Goal: Communication & Community: Share content

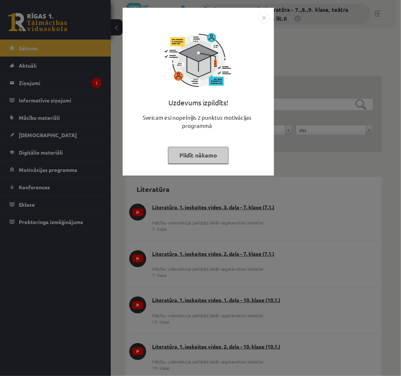
drag, startPoint x: 196, startPoint y: 158, endPoint x: 188, endPoint y: 156, distance: 8.0
click at [195, 158] on button "Pildīt nākamo" at bounding box center [198, 155] width 61 height 17
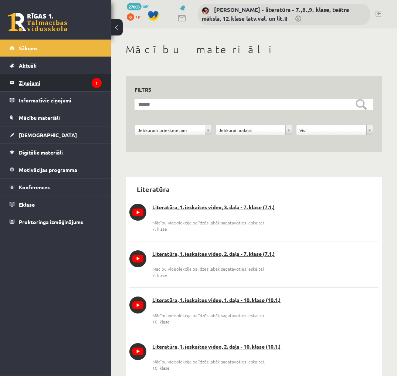
click at [60, 83] on legend "Ziņojumi 1" at bounding box center [60, 82] width 83 height 17
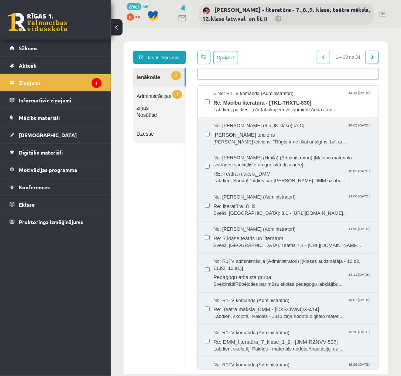
click at [149, 113] on link "Nosūtītie" at bounding box center [159, 114] width 53 height 19
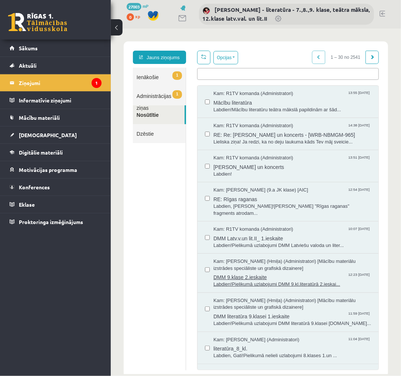
click at [249, 271] on span "DMM 9.klase 2.ieskaite" at bounding box center [292, 275] width 158 height 9
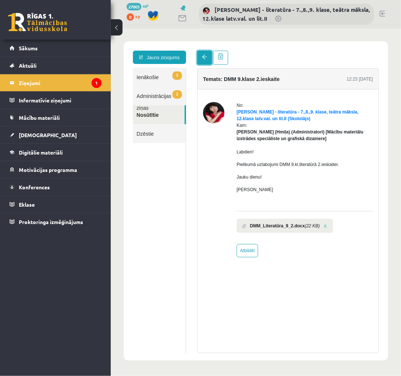
click at [202, 57] on span at bounding box center [204, 56] width 5 height 5
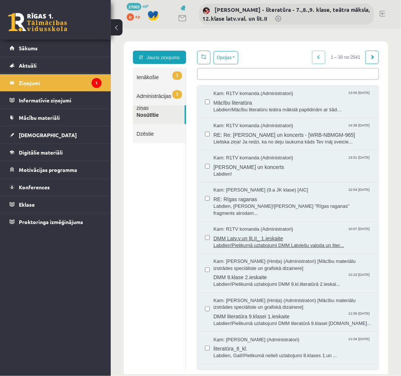
click at [240, 232] on span "DMM Latv.v.un lit.II_ 1.ieskaite" at bounding box center [292, 236] width 158 height 9
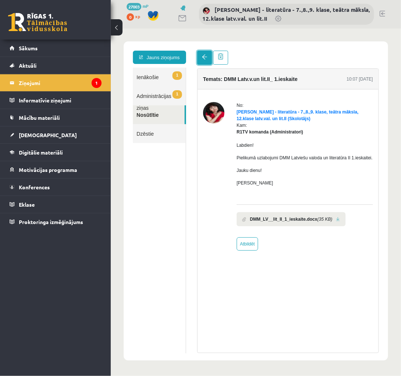
click at [202, 56] on span at bounding box center [204, 56] width 5 height 5
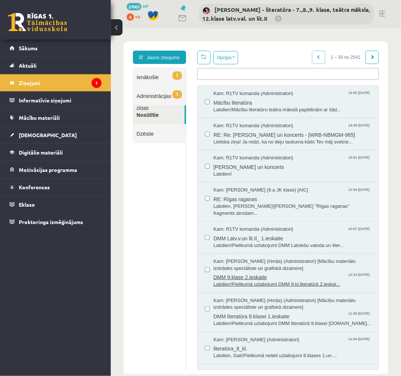
click at [248, 261] on span "Kam: [PERSON_NAME] (Hmiļa) (Administratori) [Mācību materiālu izstrādes speciāl…" at bounding box center [292, 264] width 158 height 14
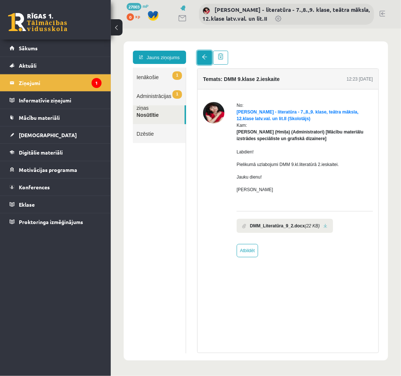
click at [202, 58] on span at bounding box center [204, 56] width 5 height 5
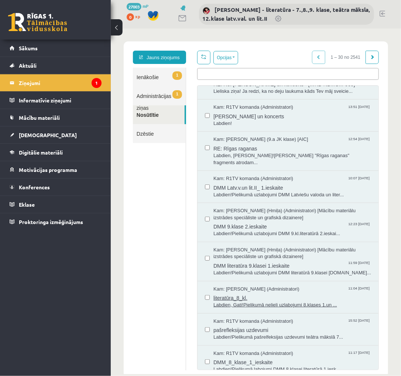
scroll to position [59, 0]
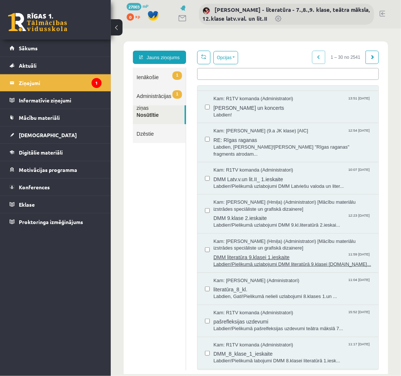
click at [238, 242] on span "Kam: [PERSON_NAME] (Hmiļa) (Administratori) [Mācību materiālu izstrādes speciāl…" at bounding box center [292, 245] width 158 height 14
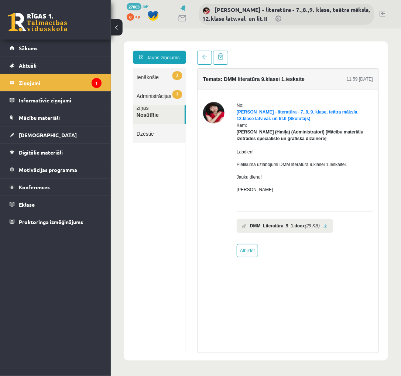
scroll to position [0, 0]
click at [199, 55] on link at bounding box center [204, 57] width 15 height 14
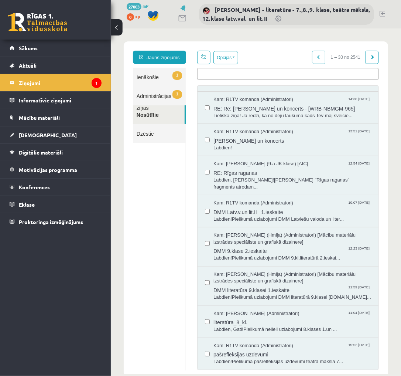
scroll to position [59, 0]
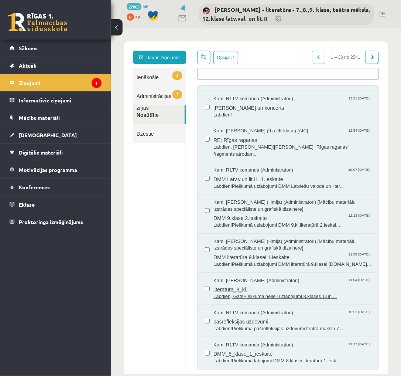
click at [237, 283] on span "literatūra_8_kl." at bounding box center [292, 287] width 158 height 9
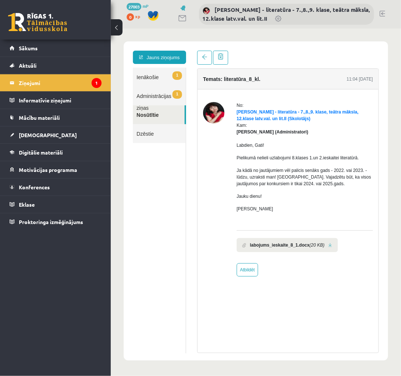
scroll to position [0, 0]
click at [200, 58] on link at bounding box center [204, 57] width 15 height 14
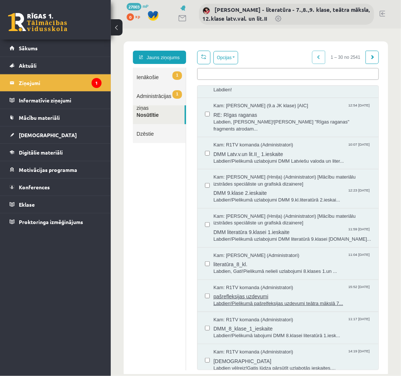
scroll to position [118, 0]
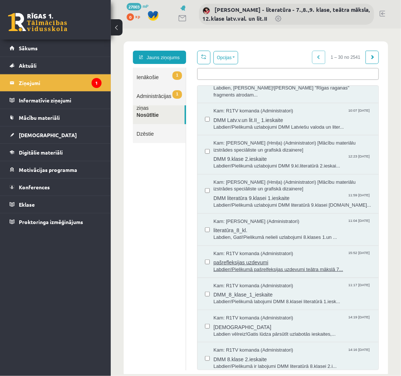
click at [247, 256] on span "pašrefleksijas uzdevumi" at bounding box center [292, 260] width 158 height 9
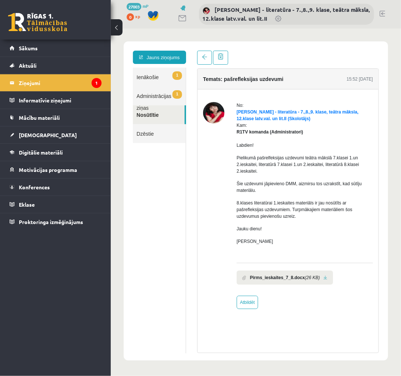
scroll to position [0, 0]
click at [202, 58] on span at bounding box center [204, 56] width 5 height 5
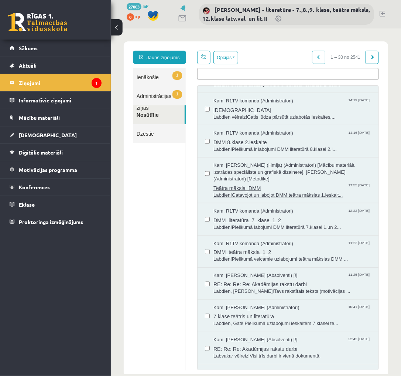
scroll to position [236, 0]
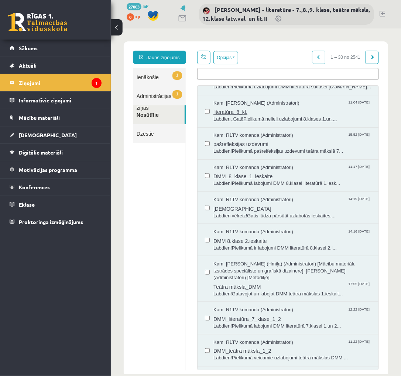
click at [232, 115] on span "Labdien, Gati!Pielikumā nelieli uzlabojumi 8.klases 1.un ..." at bounding box center [292, 118] width 158 height 7
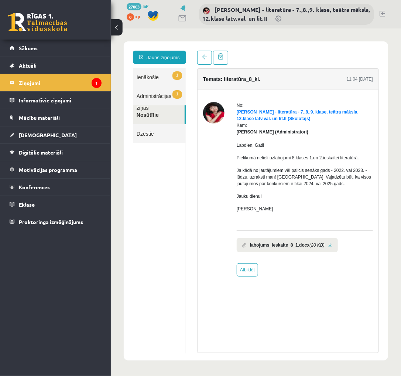
scroll to position [0, 0]
click at [328, 243] on link at bounding box center [330, 244] width 4 height 5
click at [24, 82] on legend "Ziņojumi 1" at bounding box center [60, 82] width 83 height 17
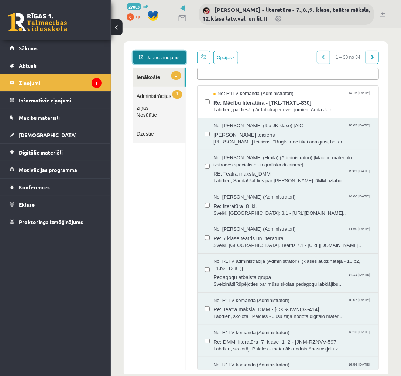
click at [167, 58] on link "Jauns ziņojums" at bounding box center [159, 56] width 53 height 13
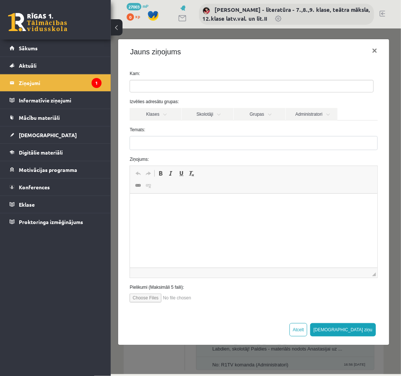
click at [161, 84] on ul at bounding box center [251, 86] width 243 height 12
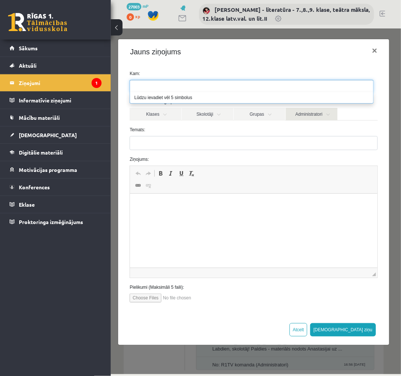
click at [312, 117] on link "Administratori" at bounding box center [312, 114] width 52 height 13
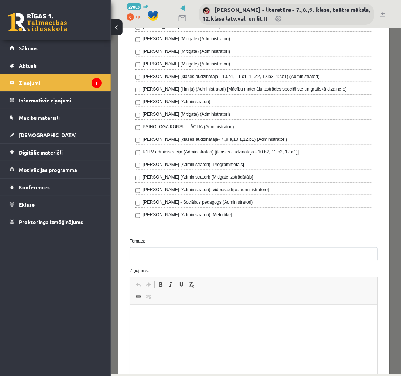
scroll to position [320, 0]
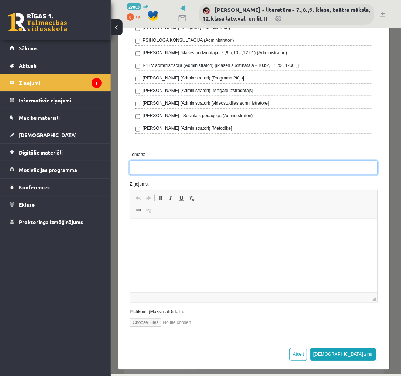
click at [141, 163] on input "Temats:" at bounding box center [253, 167] width 248 height 14
type input "*"
type input "**********"
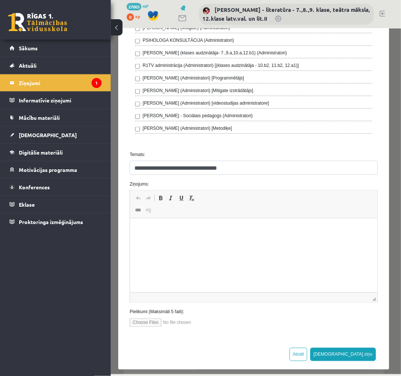
click at [132, 224] on html at bounding box center [253, 229] width 247 height 23
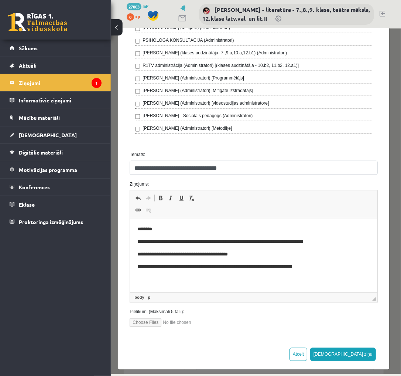
click at [275, 269] on p "**********" at bounding box center [251, 267] width 229 height 8
click at [340, 268] on p "**********" at bounding box center [251, 267] width 229 height 8
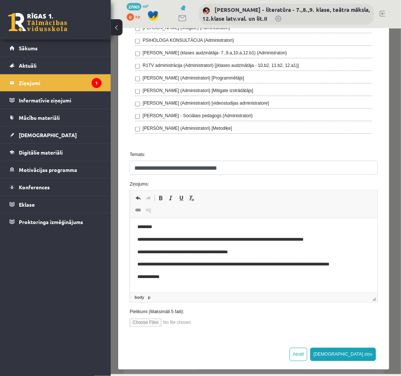
scroll to position [2, 0]
click at [160, 318] on input "file" at bounding box center [171, 322] width 84 height 9
type input "**********"
click at [355, 349] on button "[DEMOGRAPHIC_DATA] ziņu" at bounding box center [343, 353] width 66 height 13
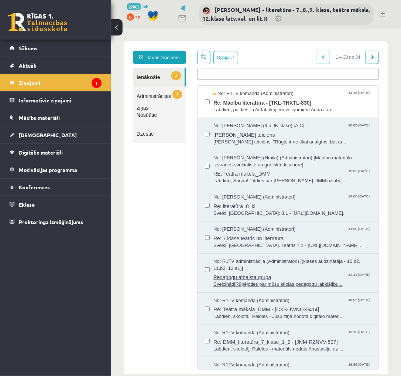
scroll to position [0, 0]
